Goal: Check status

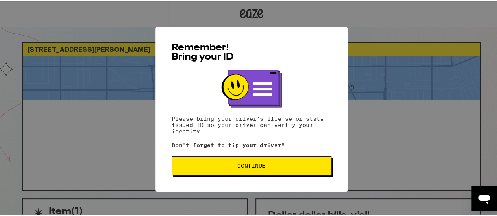
click at [245, 168] on span "Continue" at bounding box center [251, 164] width 28 height 5
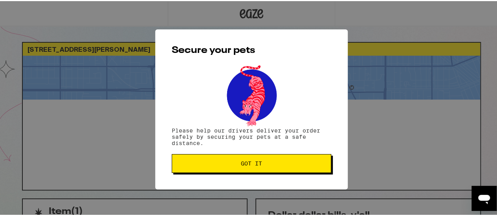
click at [245, 168] on button "Got it" at bounding box center [251, 162] width 159 height 19
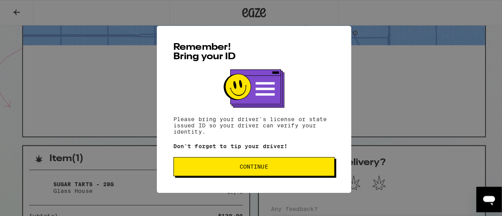
scroll to position [55, 0]
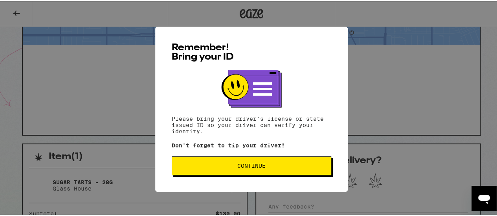
click at [266, 167] on span "Continue" at bounding box center [251, 164] width 146 height 5
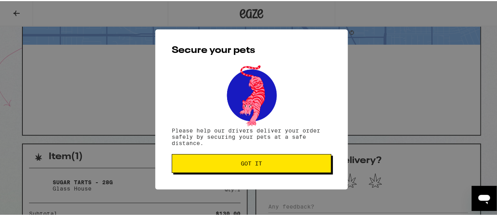
click at [251, 164] on span "Got it" at bounding box center [251, 162] width 21 height 5
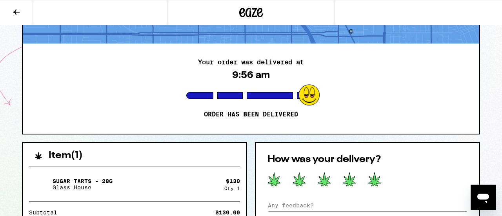
click at [376, 179] on icon at bounding box center [375, 180] width 13 height 14
click at [368, 172] on button at bounding box center [374, 180] width 13 height 16
click at [376, 183] on icon at bounding box center [375, 180] width 13 height 14
